Goal: Find specific page/section: Find specific page/section

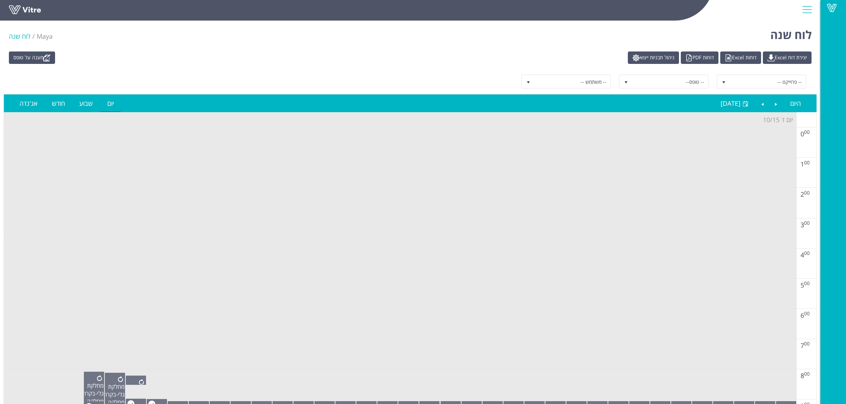
scroll to position [44, 0]
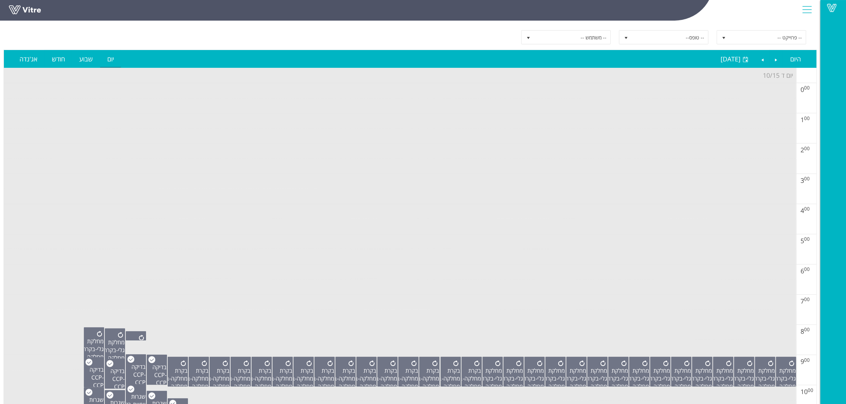
click at [444, 137] on td at bounding box center [400, 136] width 793 height 15
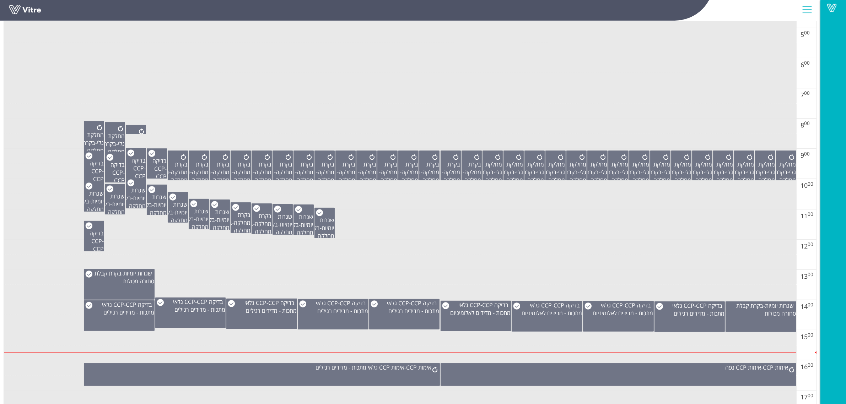
scroll to position [267, 0]
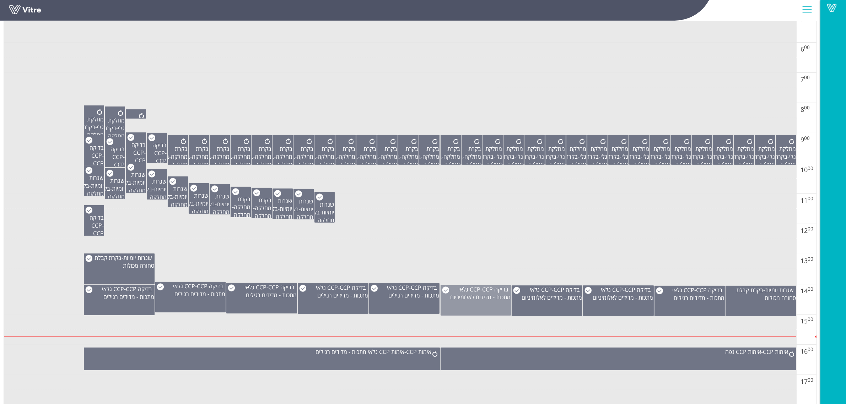
click at [481, 299] on span "CCP גלאי מתכות - מדידים לאלומיניום" at bounding box center [480, 294] width 60 height 16
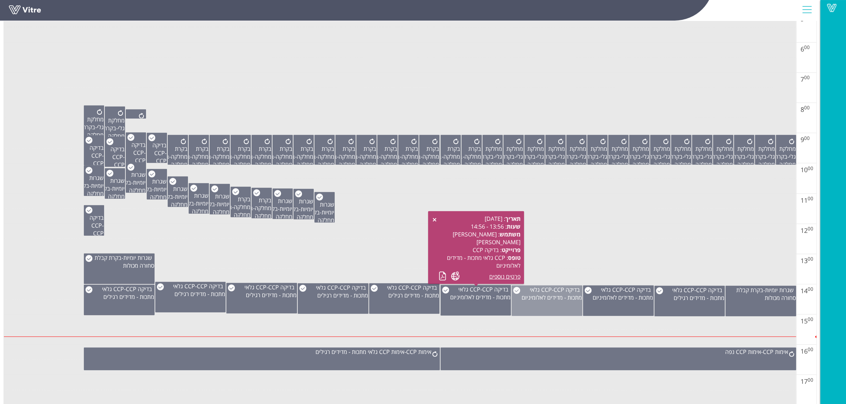
click at [561, 305] on div "בדיקה CCP - CCP גלאי מתכות - מדידים לאלומיניום" at bounding box center [547, 301] width 71 height 31
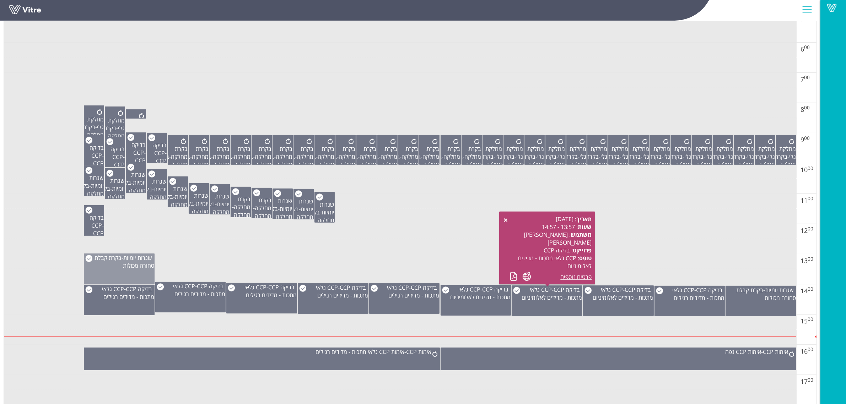
click at [132, 276] on div "שגרות יומיות - בקרת קבלת סחורה מכולות" at bounding box center [119, 269] width 71 height 31
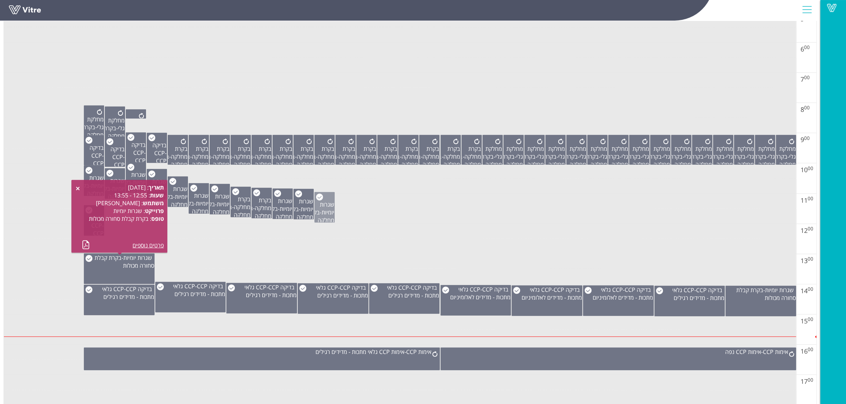
click at [332, 211] on span "שגרות יומיות" at bounding box center [327, 209] width 15 height 16
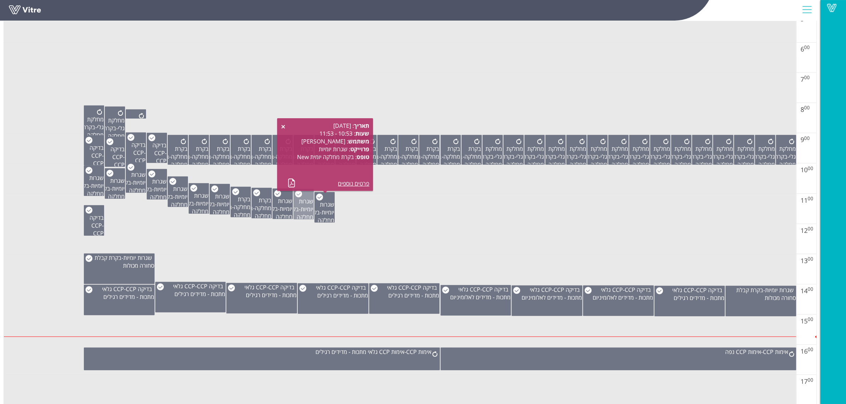
click at [302, 211] on span "שגרות יומיות" at bounding box center [306, 206] width 15 height 16
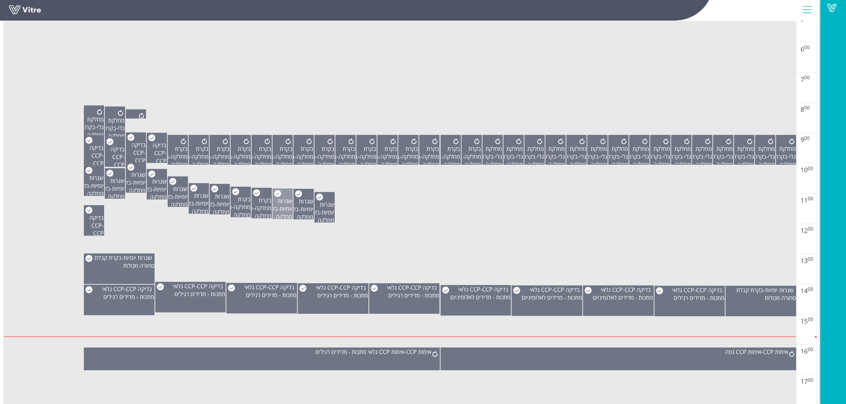
click at [286, 210] on span "שגרות יומיות" at bounding box center [285, 205] width 15 height 16
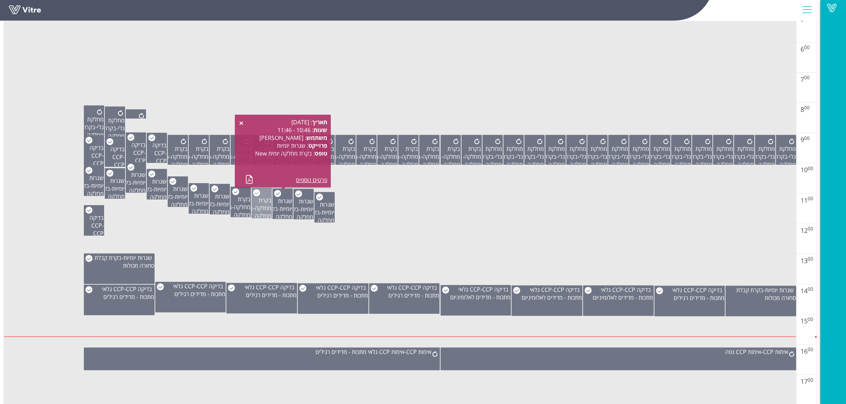
click at [270, 210] on span "בקרת מחלקה" at bounding box center [263, 205] width 17 height 16
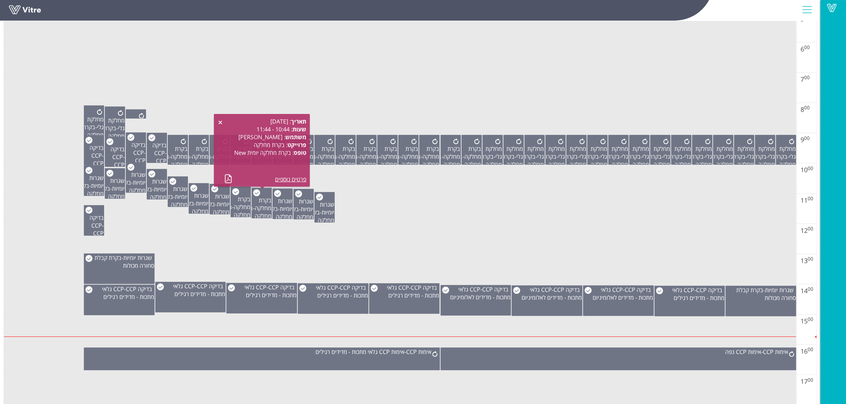
click at [245, 250] on td at bounding box center [400, 246] width 793 height 15
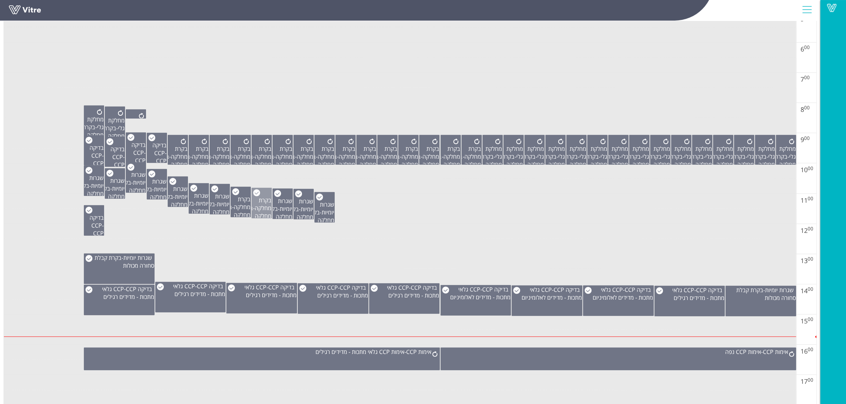
click at [254, 208] on div "בקרת מחלקה - בקרת מחלקה יומית New" at bounding box center [262, 211] width 20 height 47
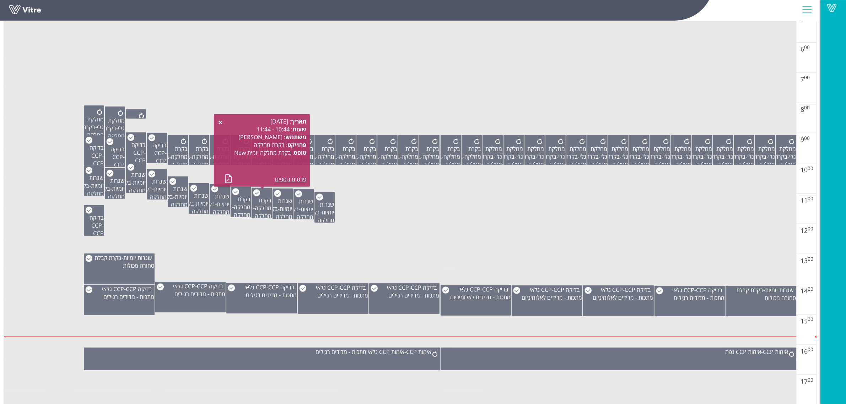
click at [263, 238] on td at bounding box center [400, 231] width 793 height 15
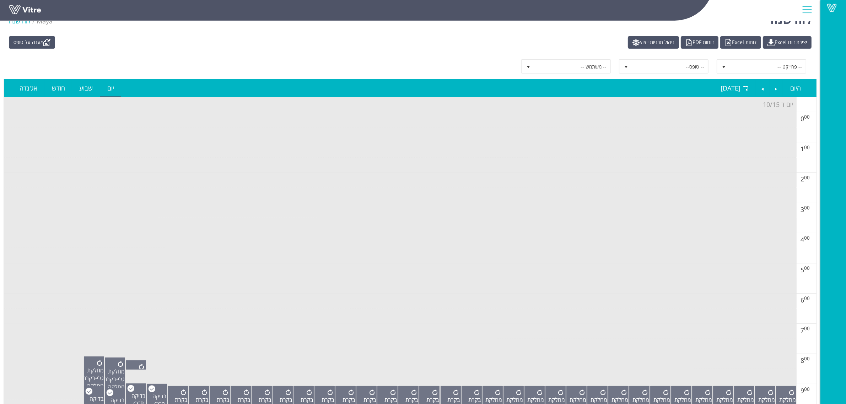
scroll to position [0, 0]
